Goal: Navigation & Orientation: Find specific page/section

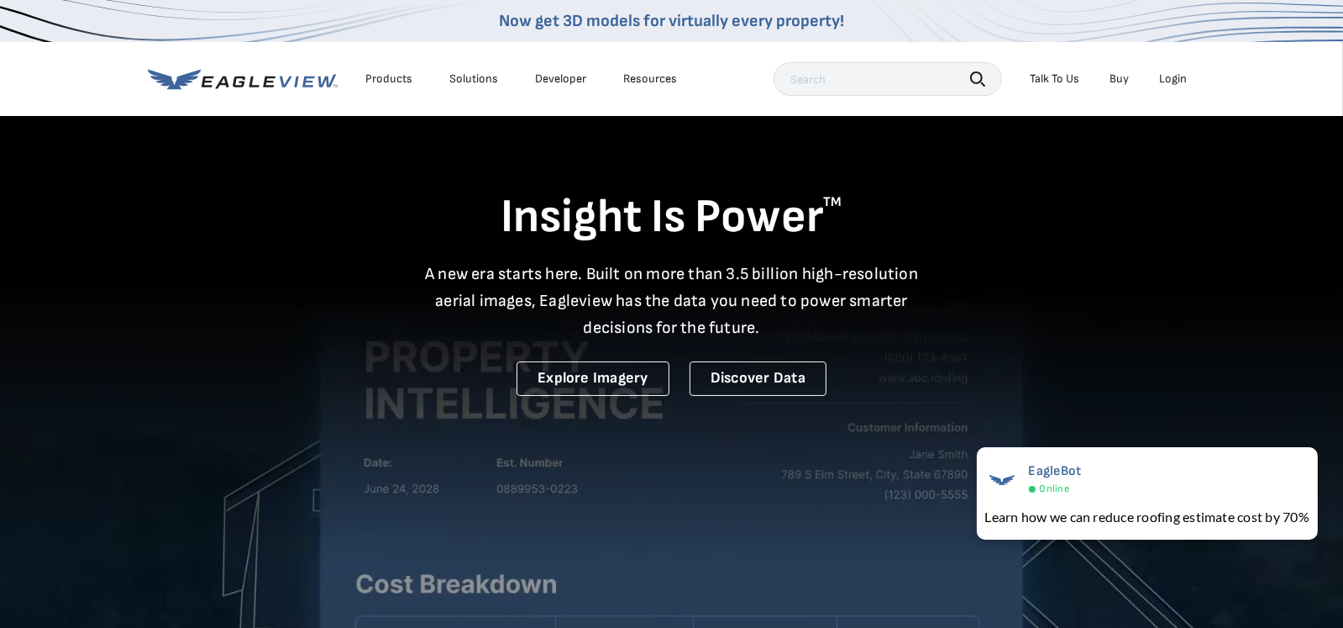
click at [1172, 81] on div "Login" at bounding box center [1174, 78] width 28 height 15
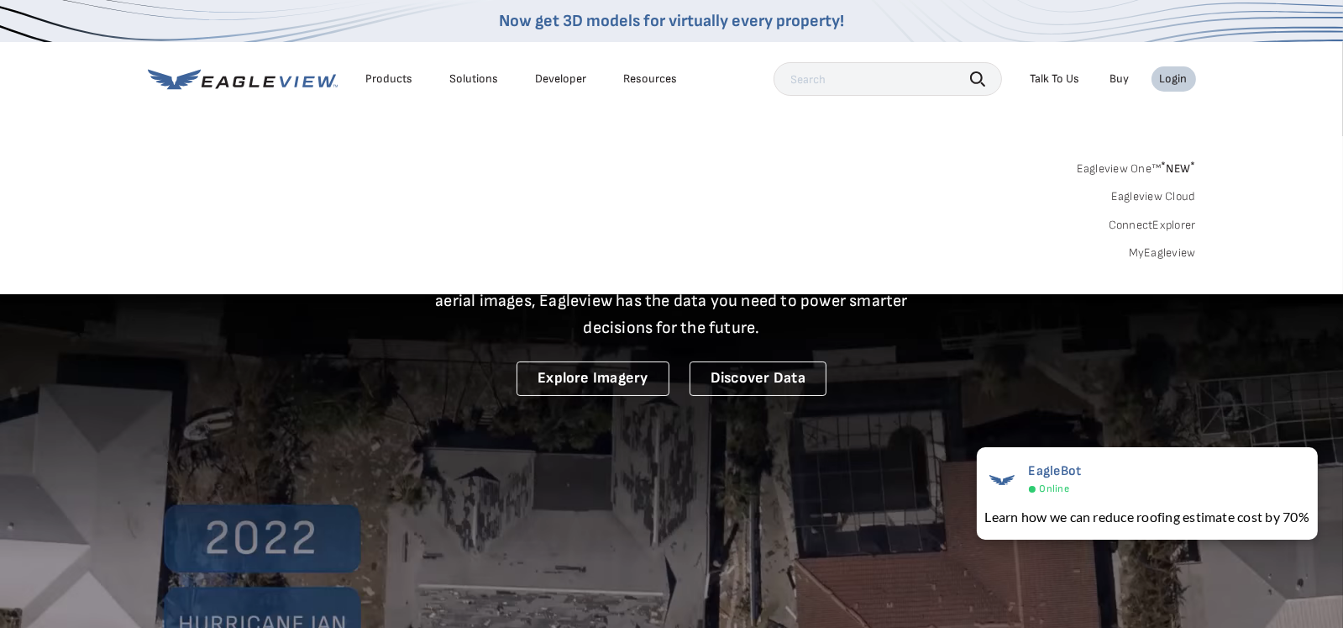
click at [1148, 190] on link "Eagleview Cloud" at bounding box center [1154, 196] width 85 height 15
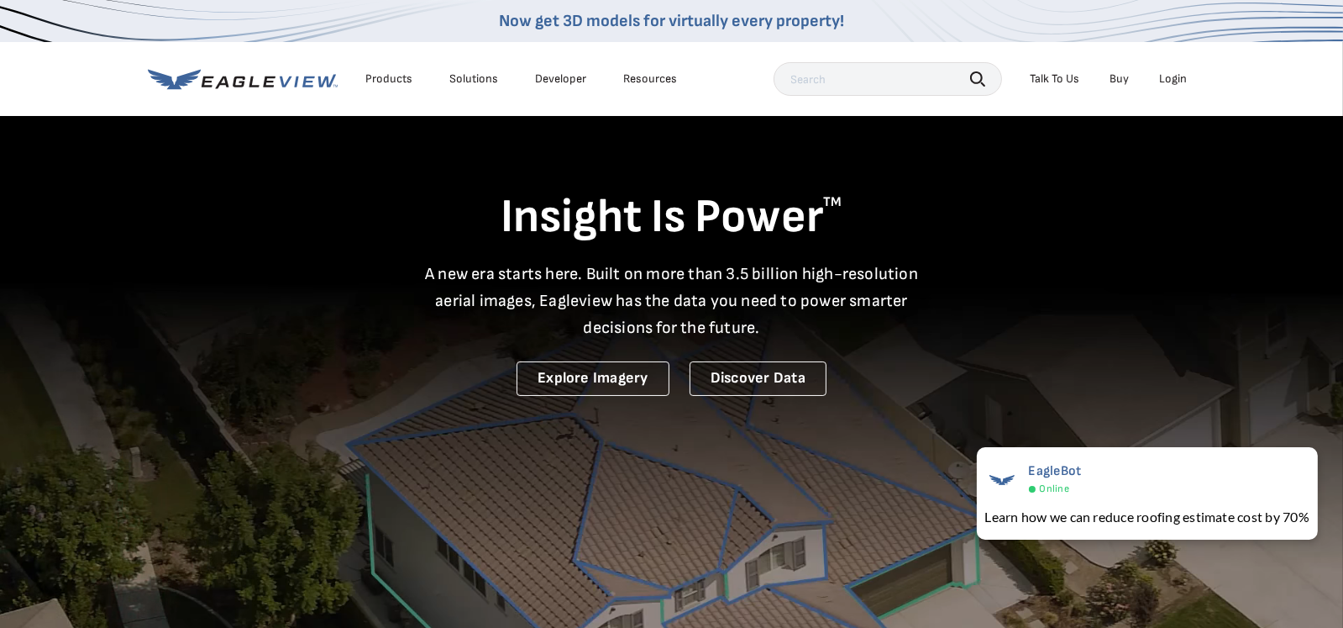
click at [1179, 79] on div "Login" at bounding box center [1174, 78] width 28 height 15
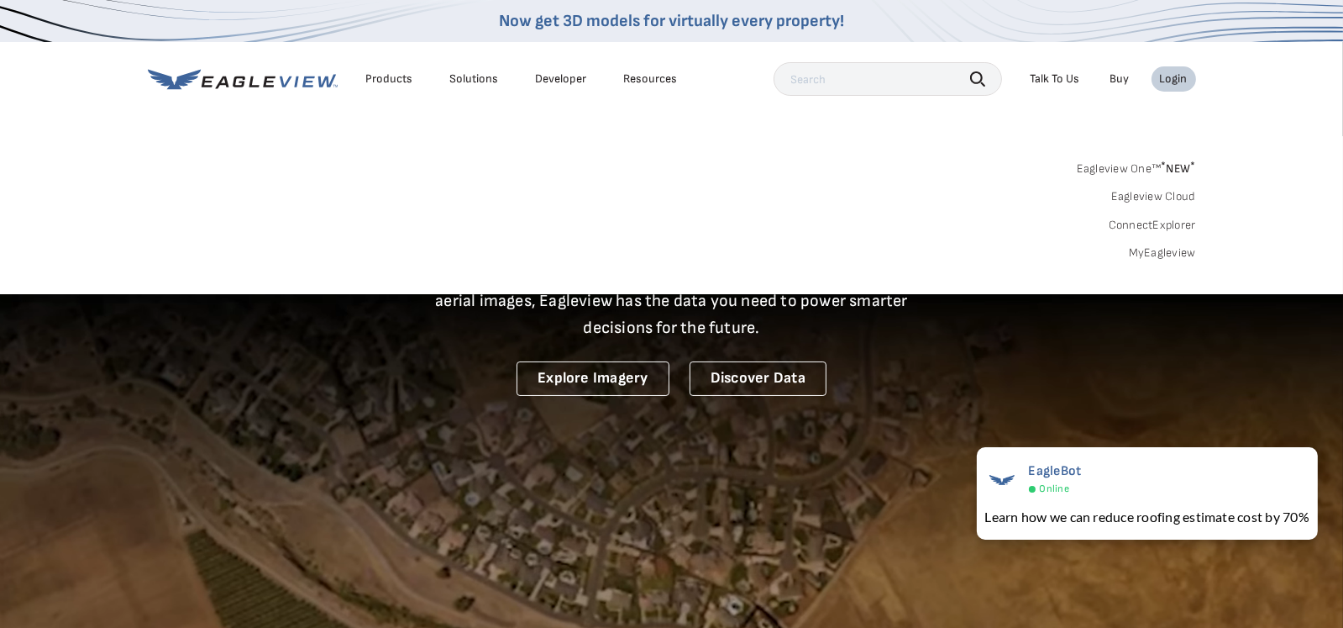
click at [1142, 221] on link "ConnectExplorer" at bounding box center [1152, 225] width 87 height 15
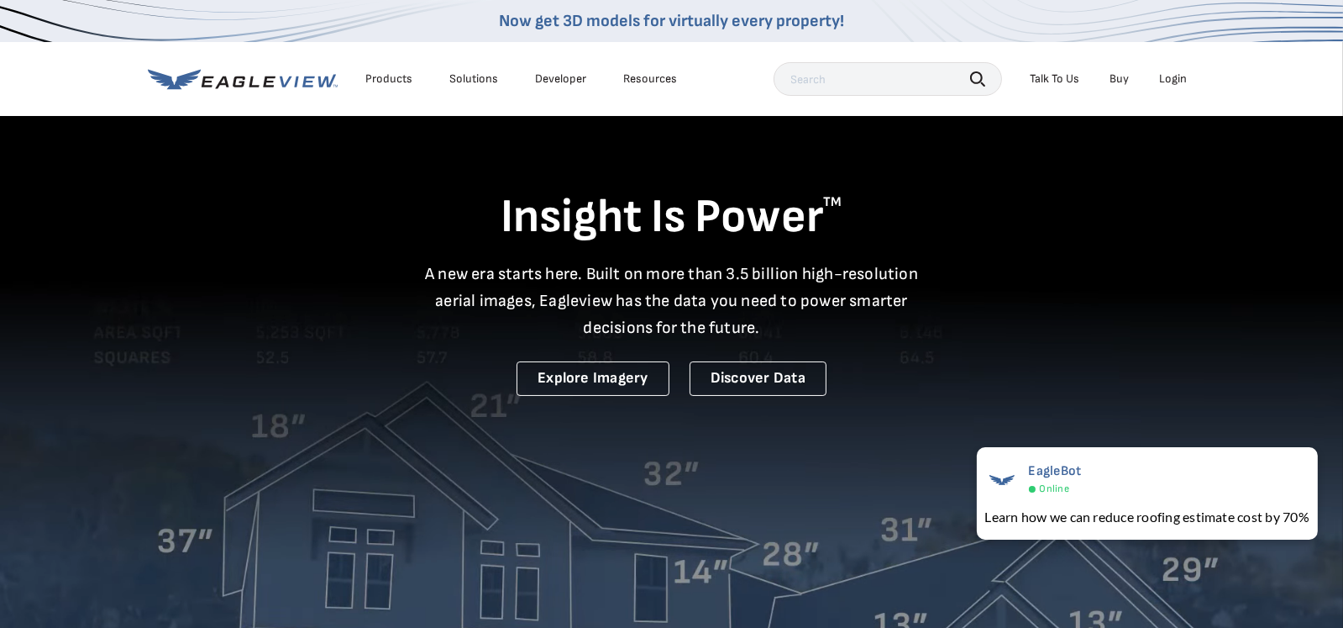
click at [1171, 78] on div "Login" at bounding box center [1174, 78] width 28 height 15
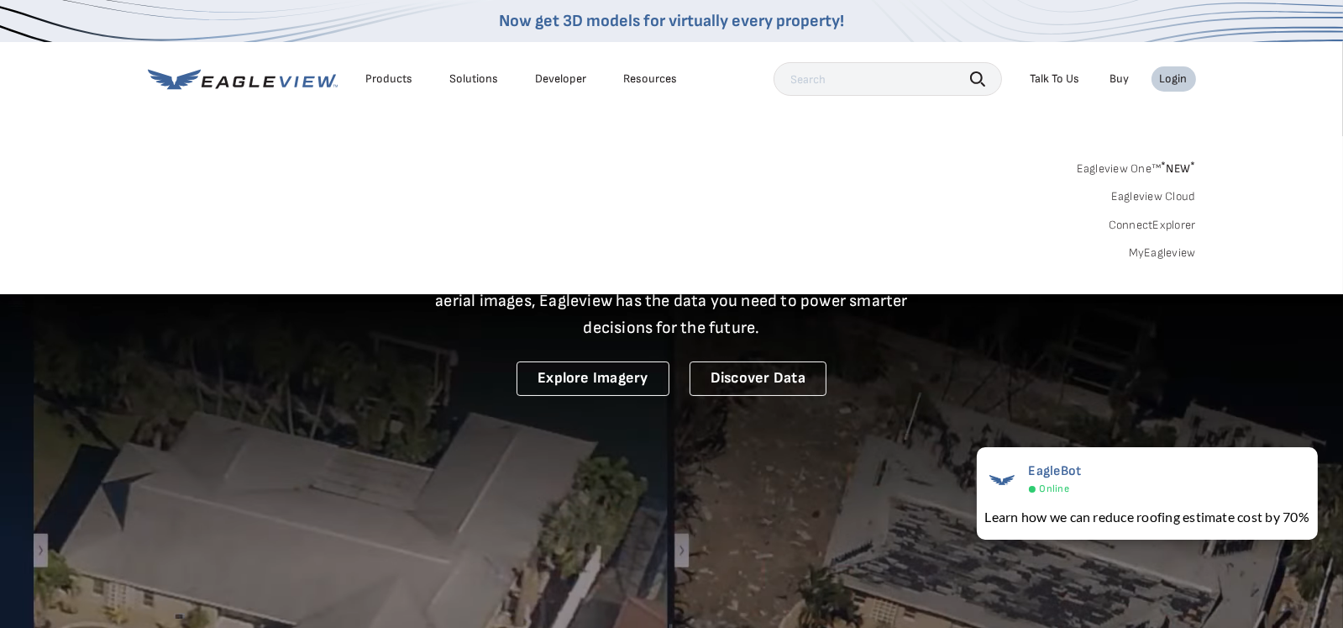
click at [1113, 168] on link "Eagleview One™ * NEW *" at bounding box center [1136, 165] width 119 height 19
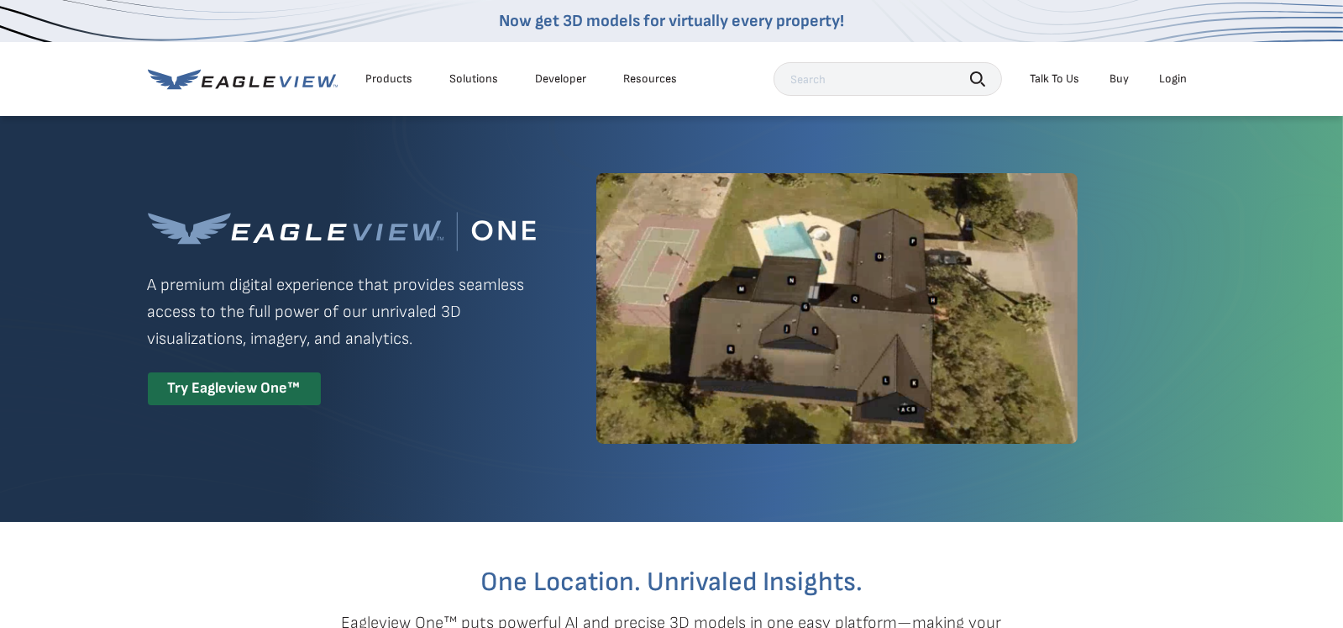
click at [1164, 72] on div "Login" at bounding box center [1174, 78] width 28 height 15
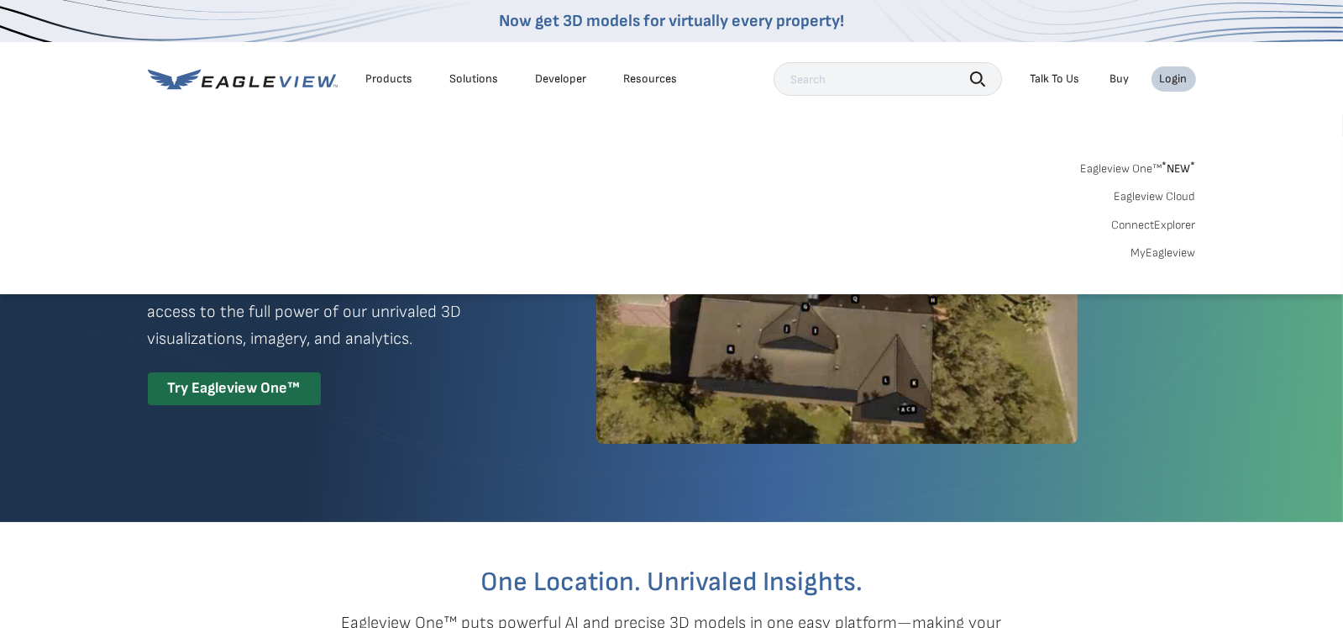
scroll to position [83, 0]
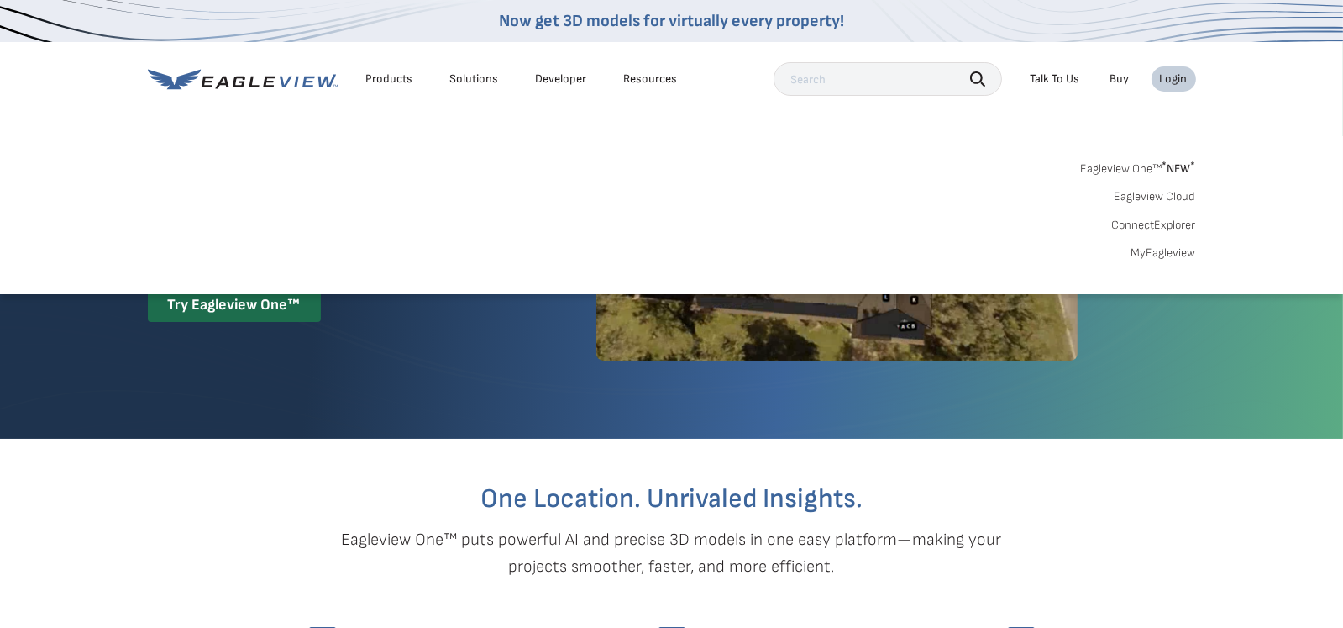
click at [1167, 165] on span "* NEW *" at bounding box center [1180, 168] width 34 height 14
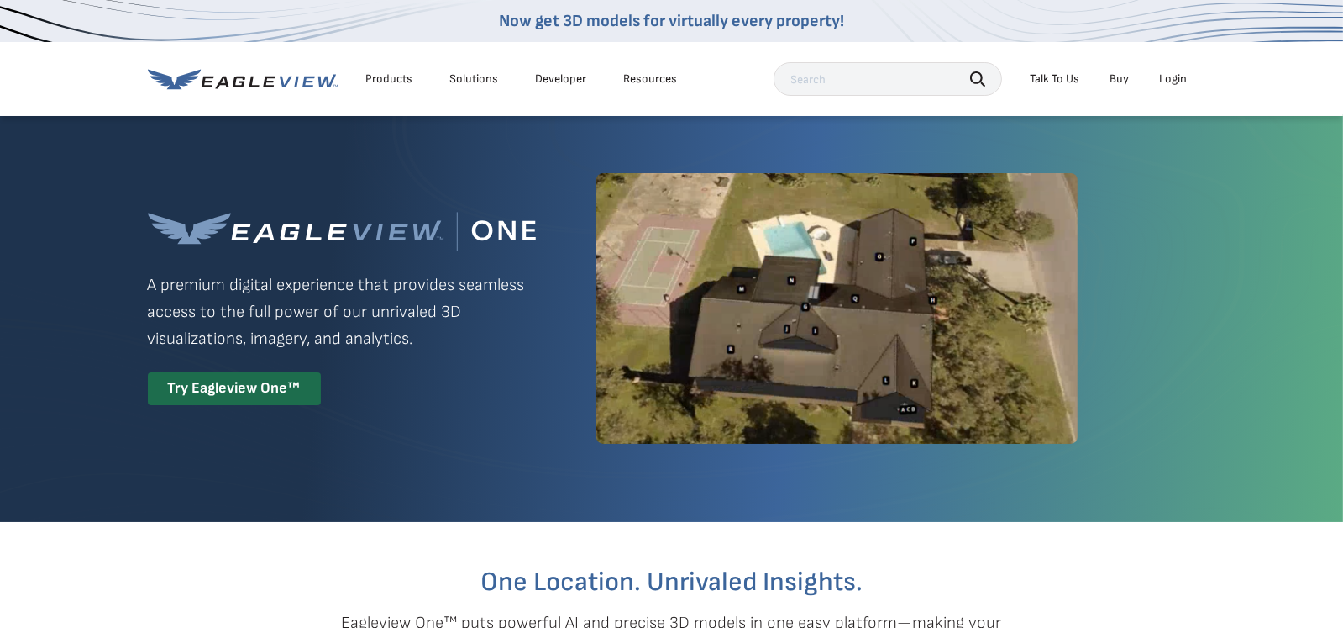
click at [1172, 85] on div "Login" at bounding box center [1174, 78] width 28 height 15
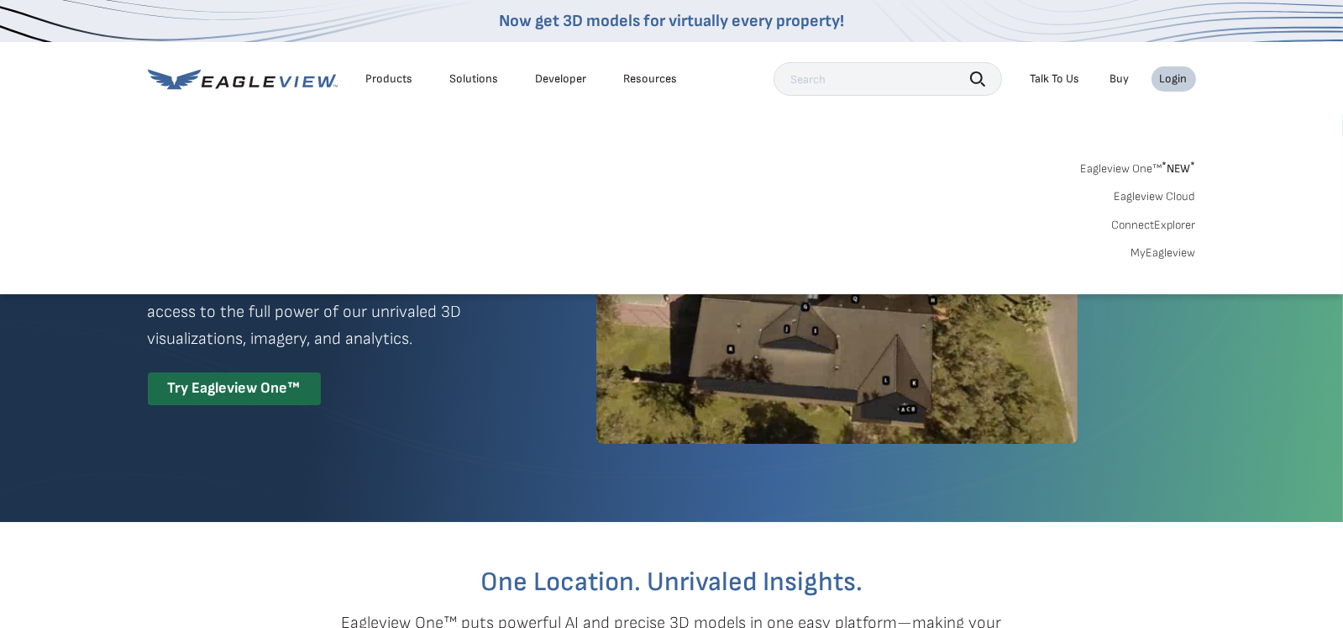
click at [1159, 251] on link "MyEagleview" at bounding box center [1164, 252] width 65 height 15
